Goal: Information Seeking & Learning: Learn about a topic

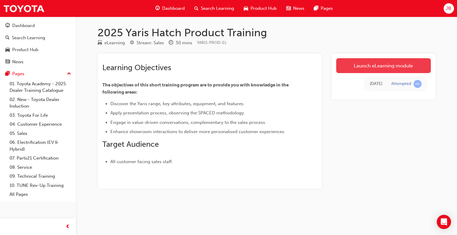
click at [366, 66] on link "Launch eLearning module" at bounding box center [383, 65] width 95 height 15
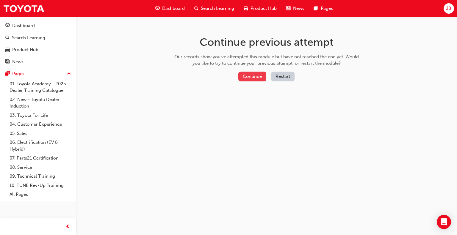
click at [254, 76] on button "Continue" at bounding box center [252, 77] width 28 height 10
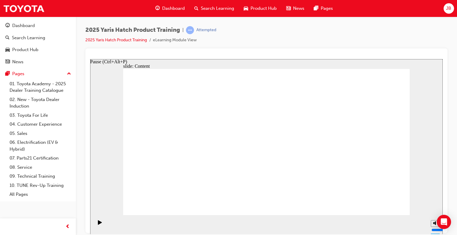
click at [98, 224] on icon "Pause (Ctrl+Alt+P)" at bounding box center [100, 222] width 4 height 4
click at [128, 39] on link "2025 Yaris Hatch Product Training" at bounding box center [116, 39] width 62 height 5
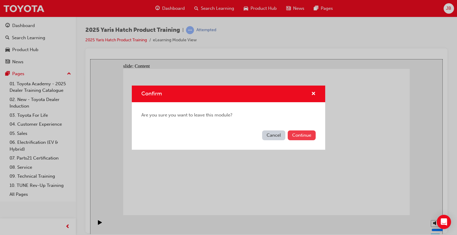
click at [307, 133] on button "Continue" at bounding box center [301, 135] width 28 height 10
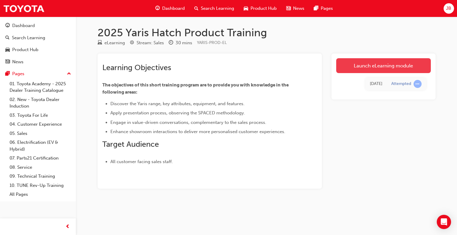
click at [383, 65] on link "Launch eLearning module" at bounding box center [383, 65] width 95 height 15
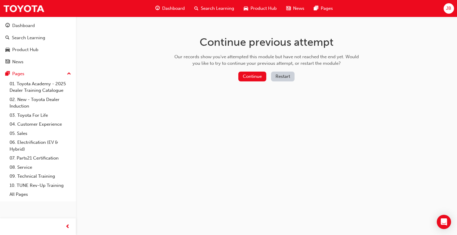
click at [280, 76] on button "Restart" at bounding box center [282, 77] width 23 height 10
